Goal: Use online tool/utility

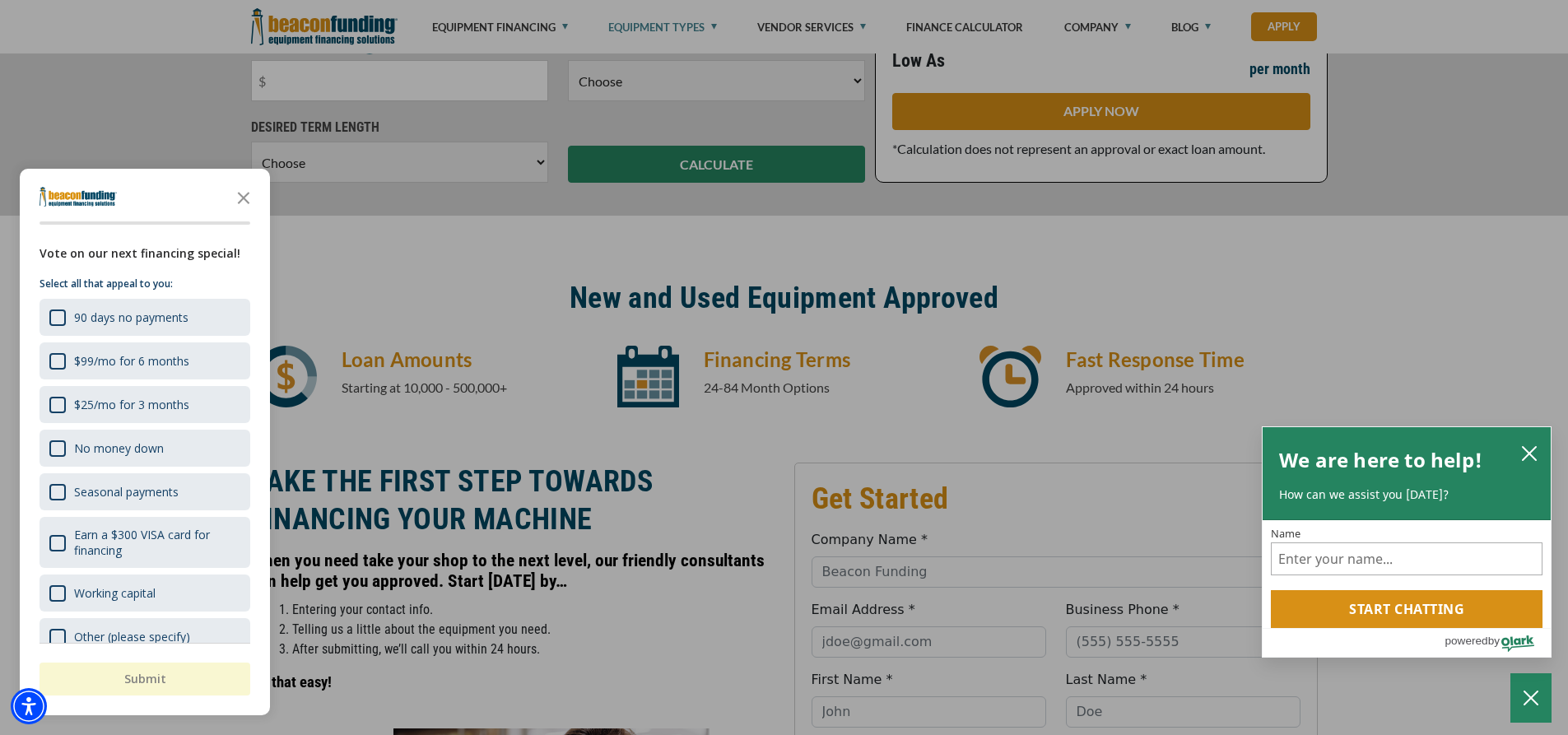
scroll to position [329, 0]
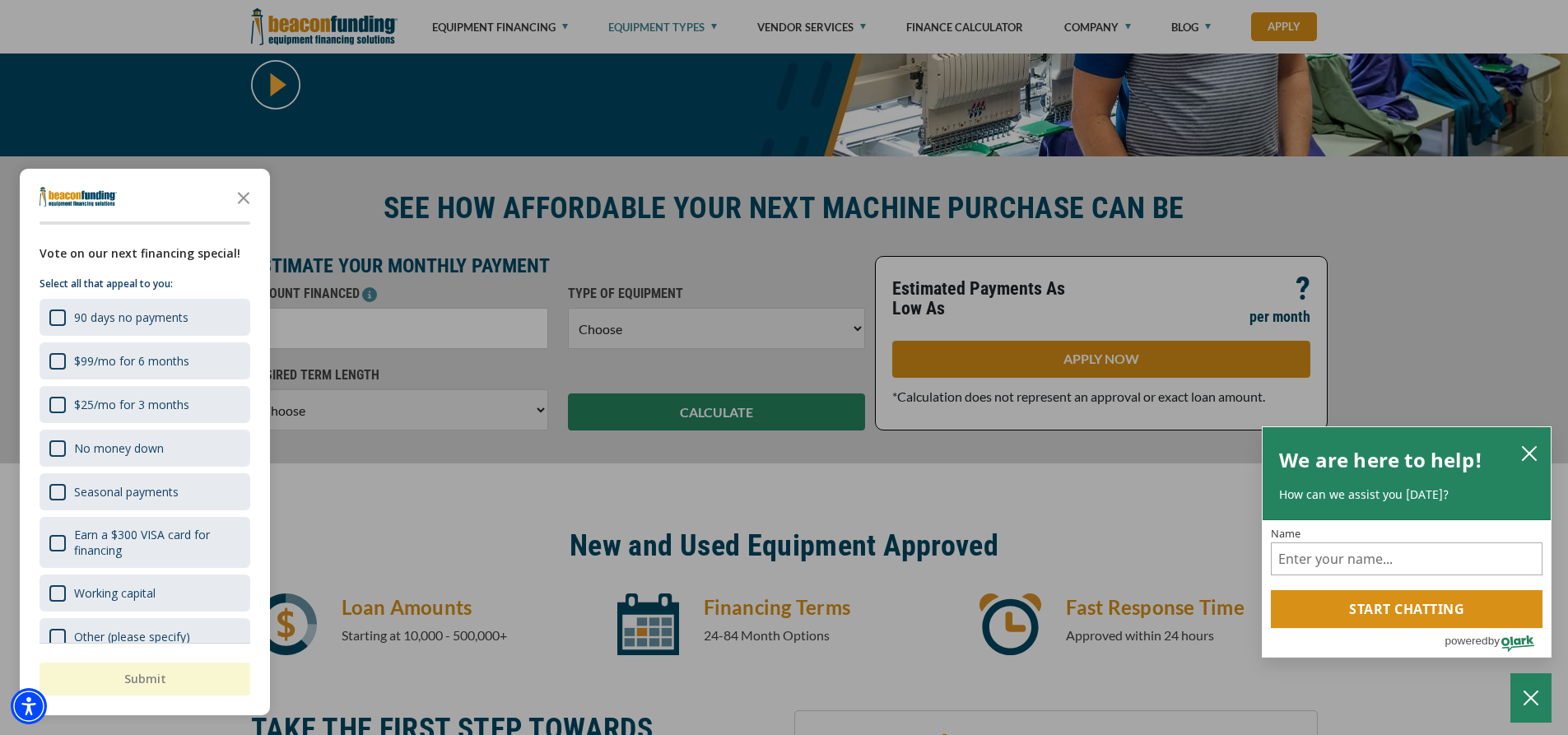
click at [246, 200] on polygon "Close the survey" at bounding box center [244, 198] width 12 height 12
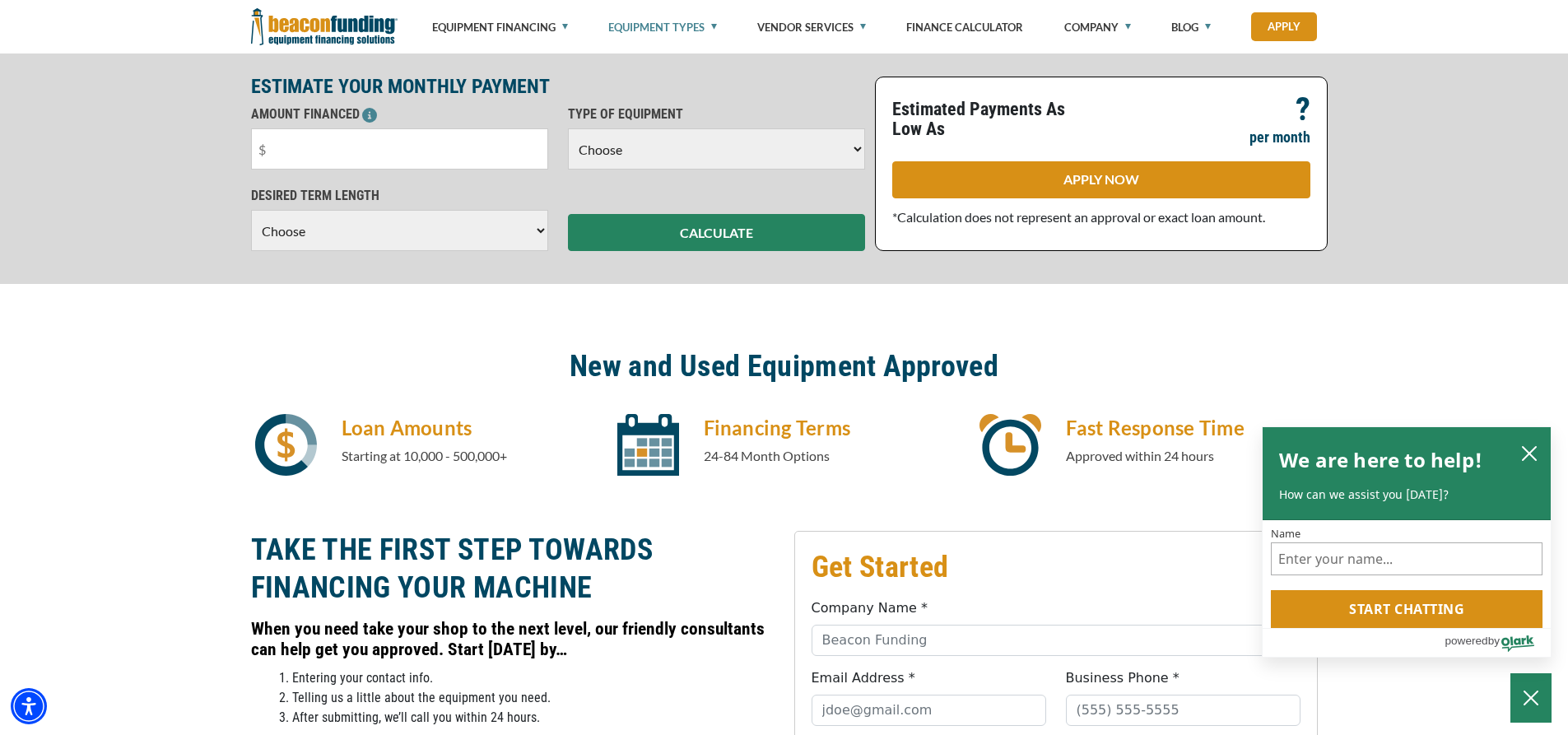
scroll to position [247, 0]
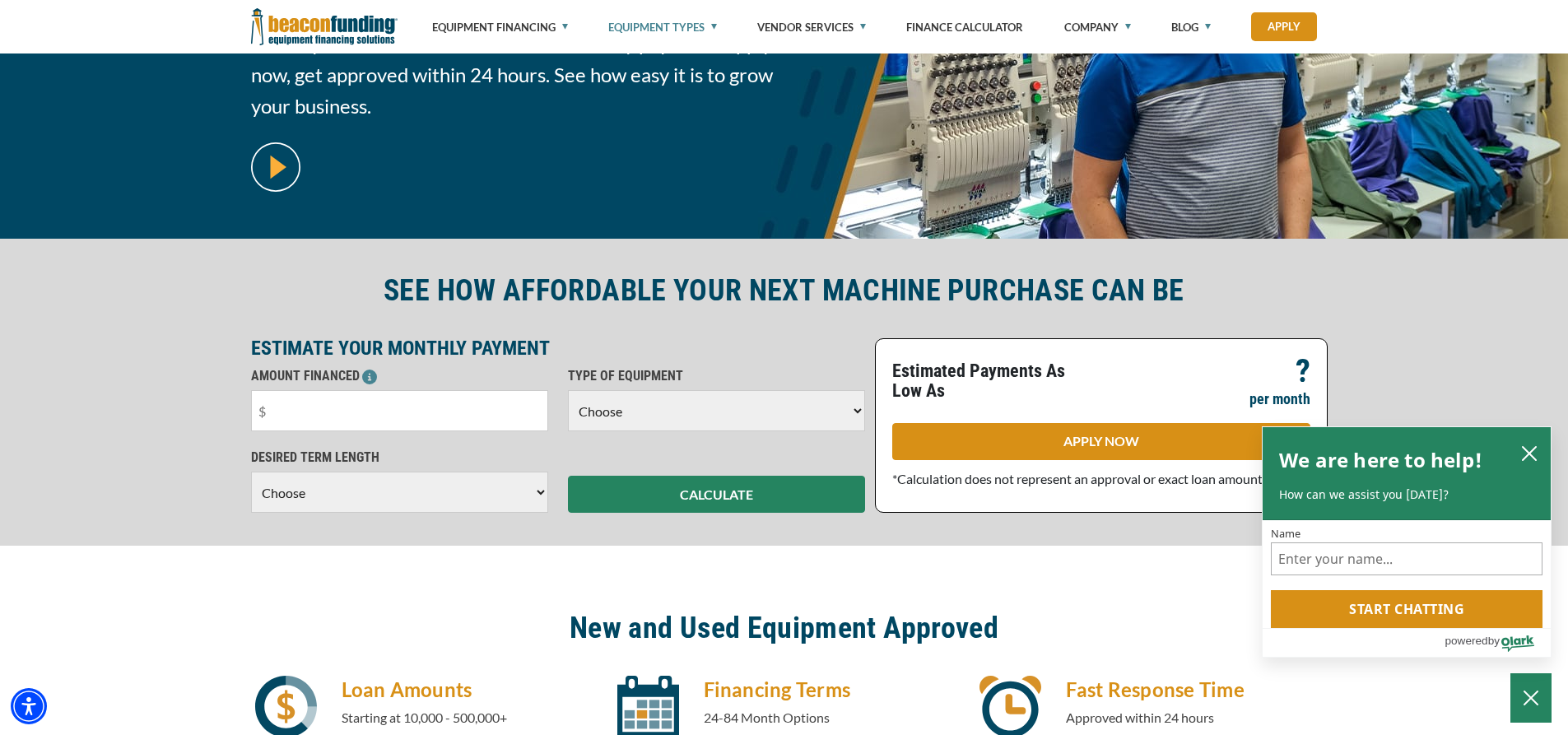
click at [847, 414] on select "Choose Backhoe Boom/Bucket Truck Chipper Commercial Mower Crane DTG/DTF Printin…" at bounding box center [716, 411] width 297 height 41
select select "1"
click at [568, 390] on select "Choose Backhoe Boom/Bucket Truck Chipper Commercial Mower Crane DTG/DTF Printin…" at bounding box center [716, 411] width 297 height 41
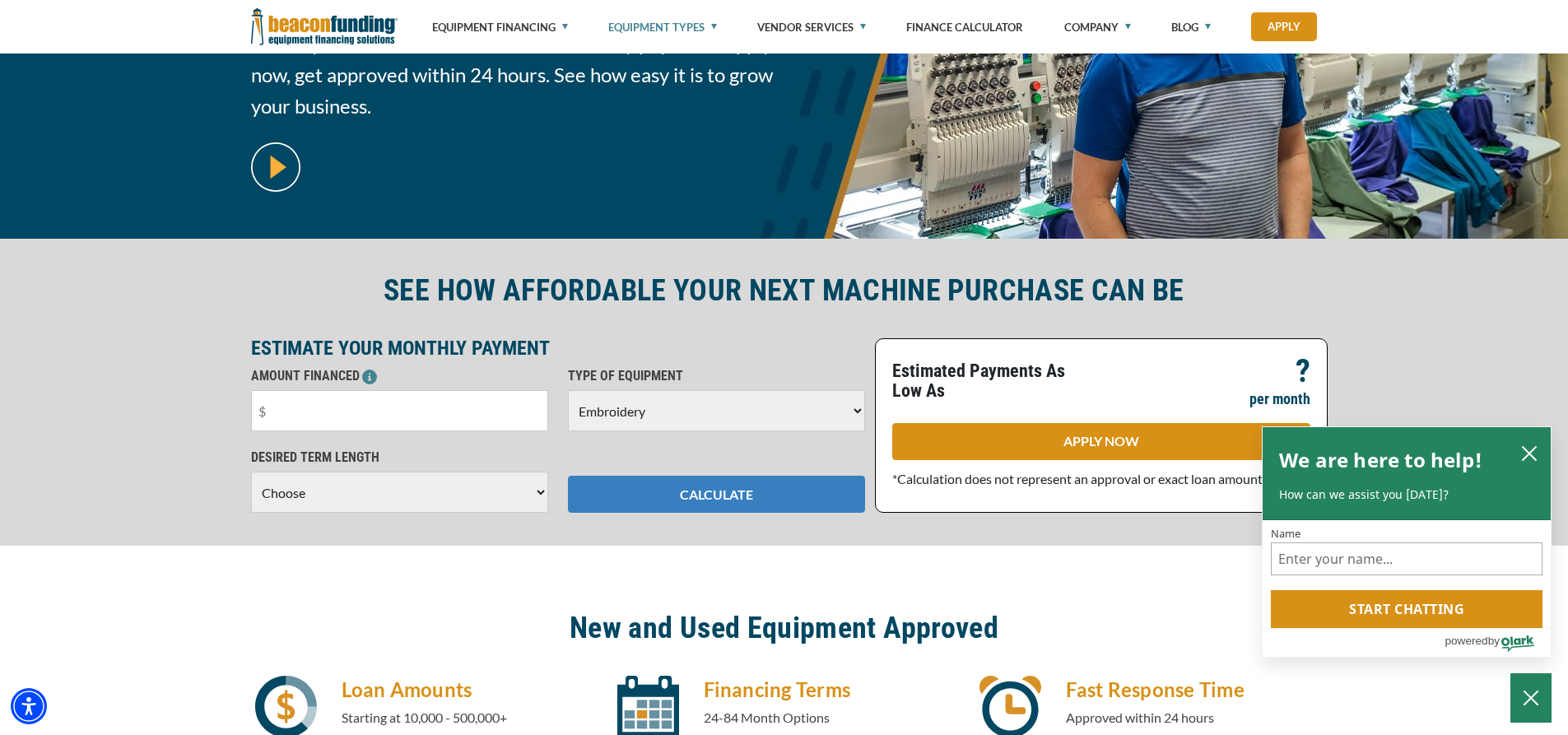
click at [787, 493] on button "CALCULATE" at bounding box center [716, 494] width 297 height 37
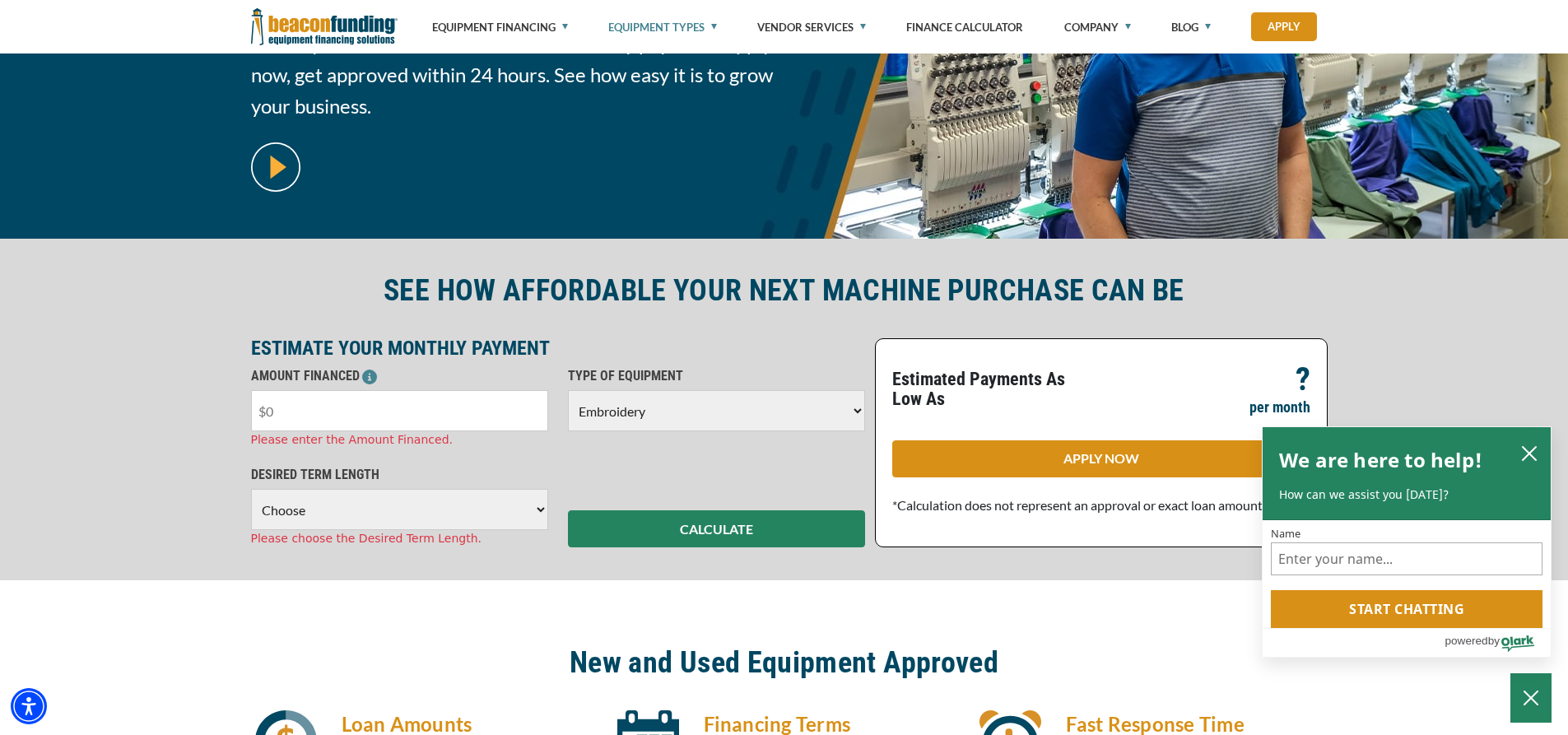
click at [338, 415] on input "text" at bounding box center [399, 411] width 297 height 41
type input "$10,000"
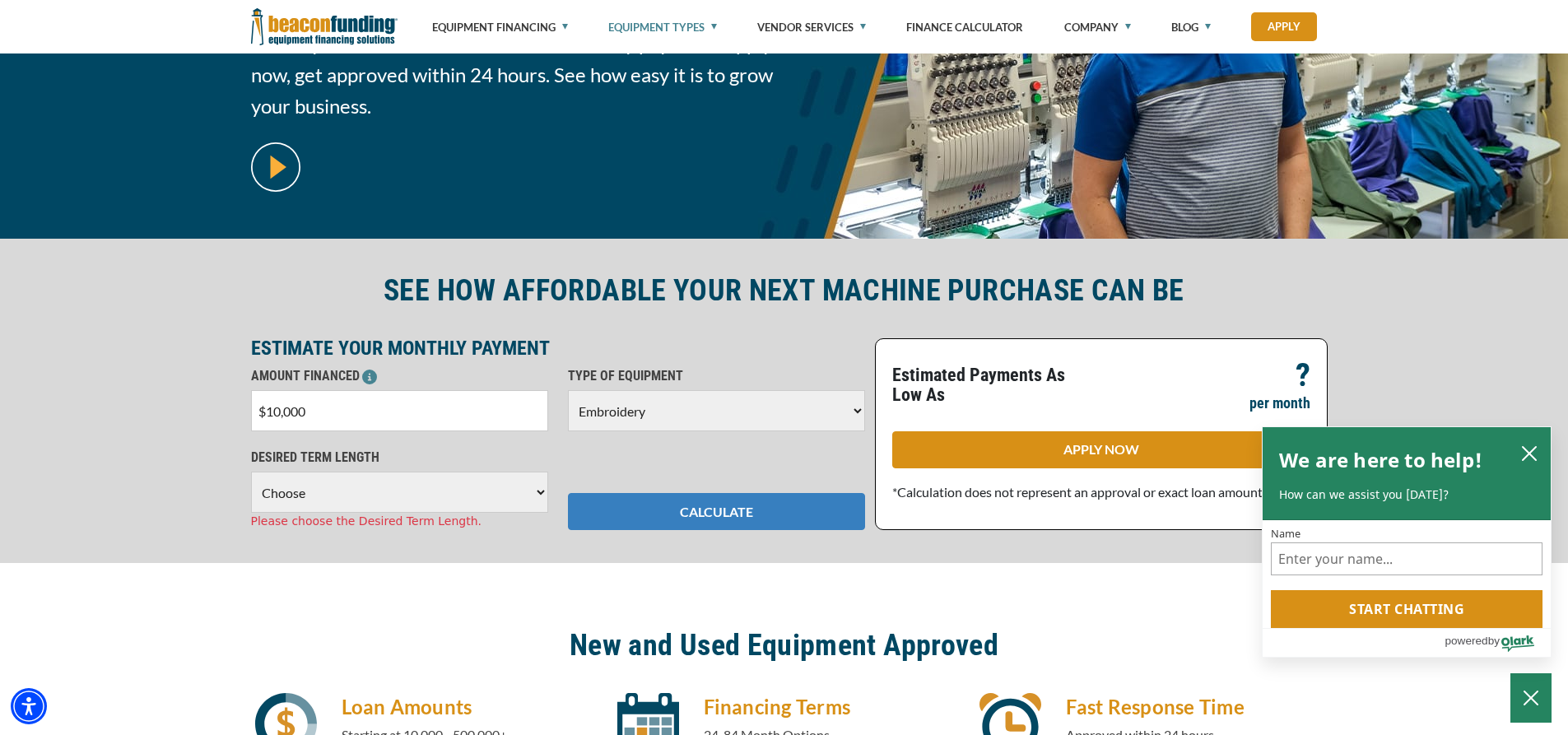
click at [714, 525] on button "CALCULATE" at bounding box center [716, 511] width 297 height 37
drag, startPoint x: 806, startPoint y: 512, endPoint x: 829, endPoint y: 513, distance: 23.0
click at [811, 513] on button "CALCULATE" at bounding box center [716, 511] width 297 height 37
click at [1528, 451] on icon "close chatbox" at bounding box center [1528, 453] width 13 height 13
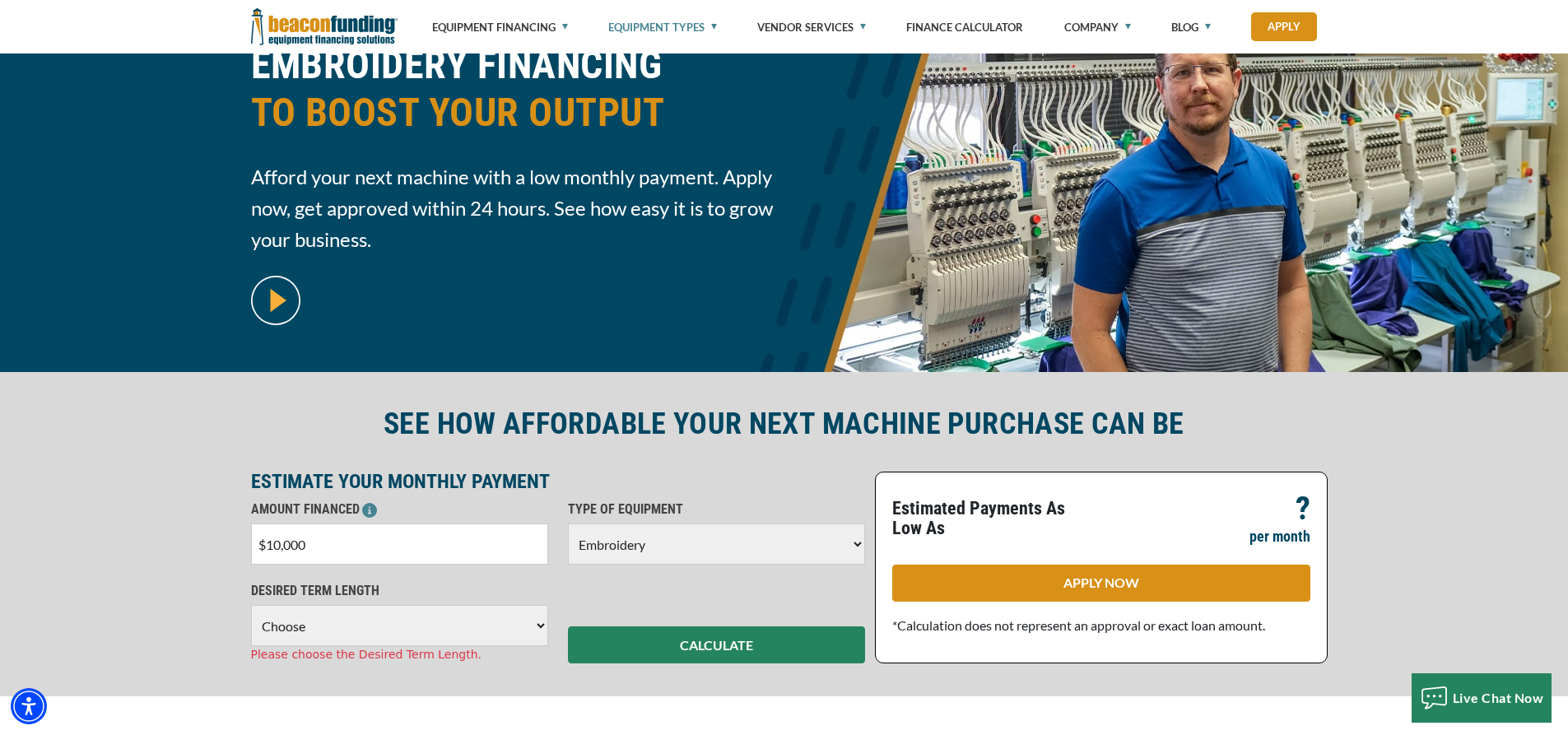
scroll to position [0, 0]
